Goal: Consume media (video, audio): Consume media (video, audio)

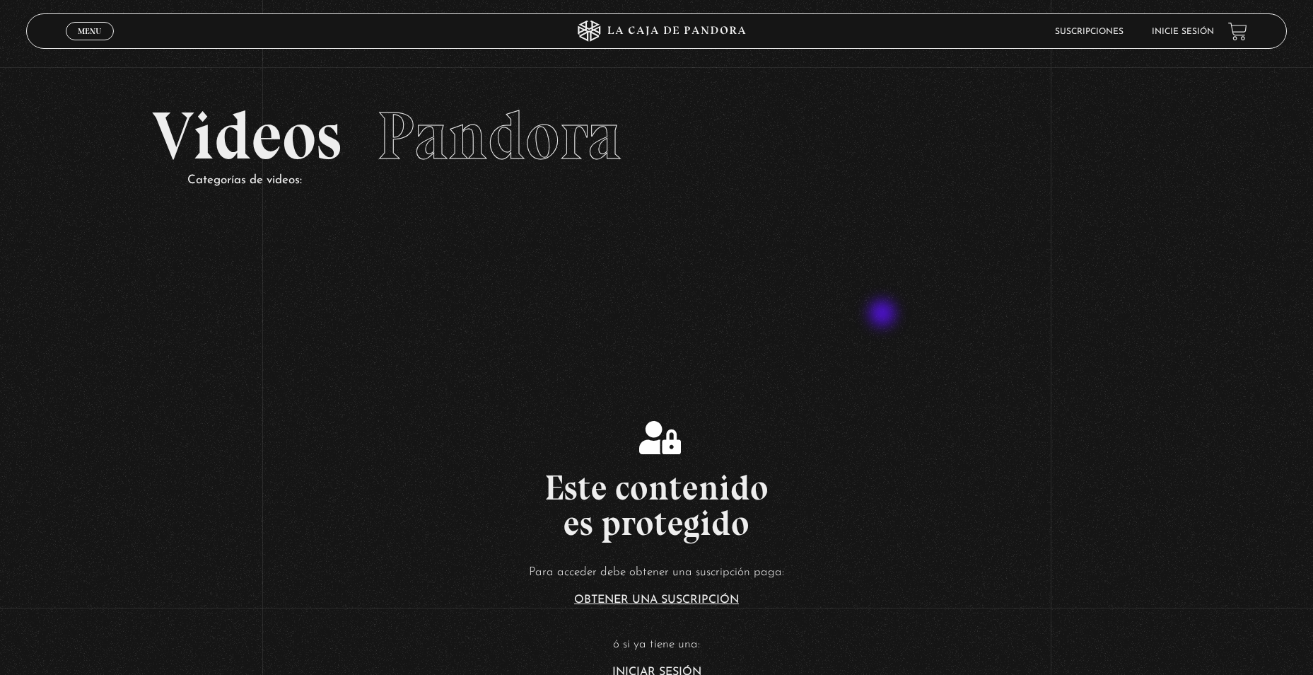
click at [886, 298] on section "Este contenido es protegido Para acceder debe obtener una suscripción paga: Obt…" at bounding box center [656, 532] width 1313 height 540
click at [1197, 33] on link "Inicie sesión" at bounding box center [1183, 32] width 62 height 8
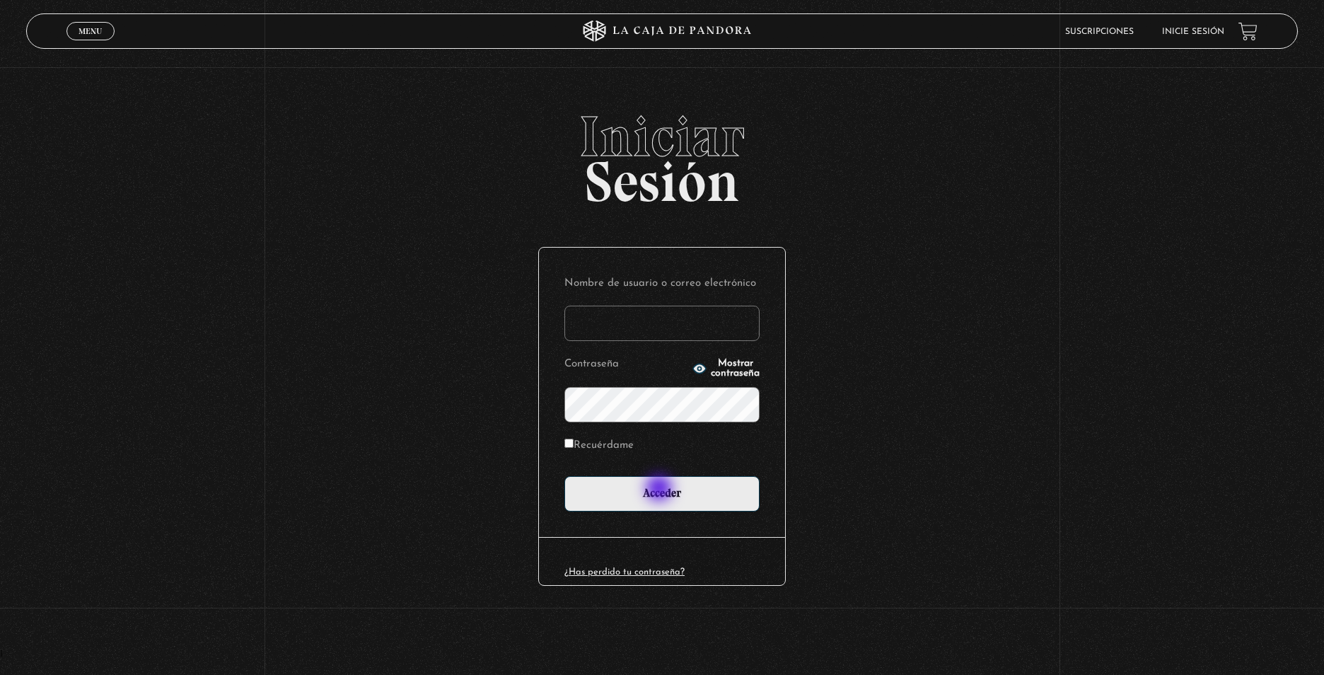
type input "CinthyaVA"
click at [660, 493] on input "Acceder" at bounding box center [661, 493] width 195 height 35
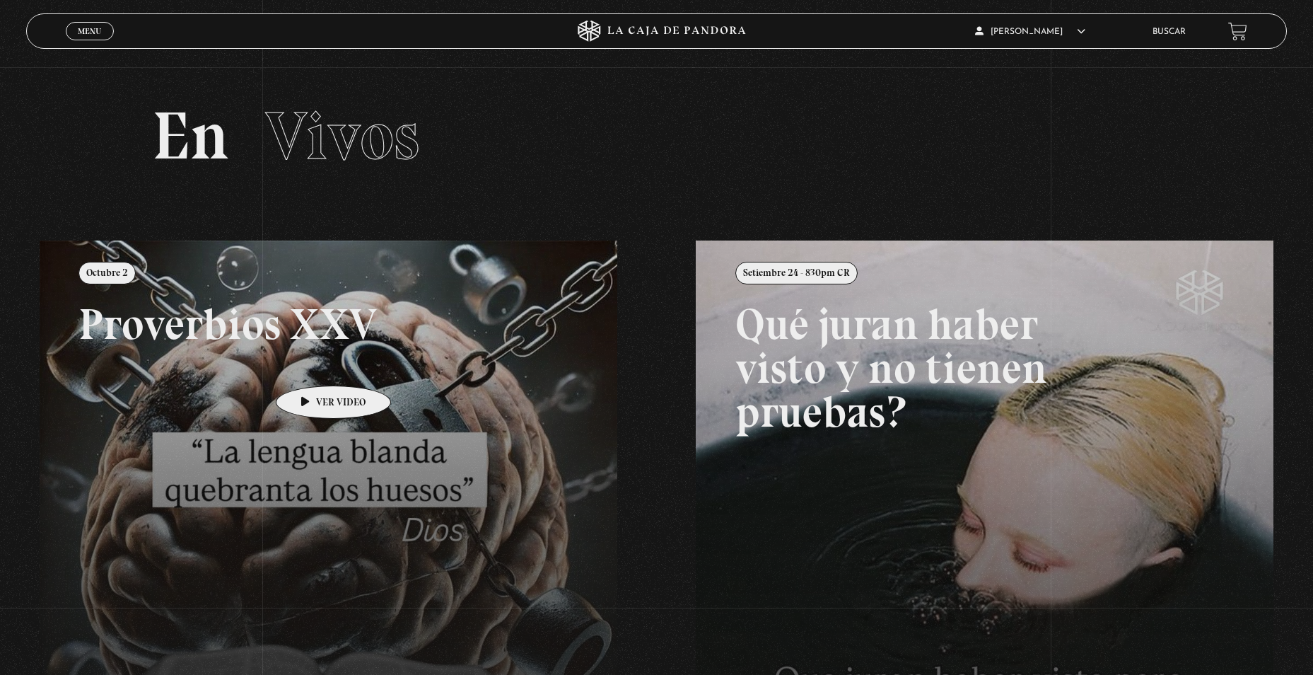
click at [311, 364] on link at bounding box center [696, 577] width 1313 height 675
